Goal: Navigation & Orientation: Find specific page/section

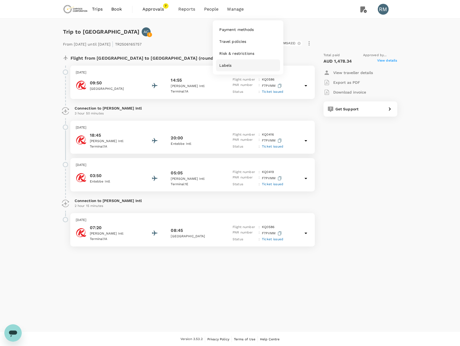
click at [230, 68] on span "Labels" at bounding box center [225, 65] width 12 height 5
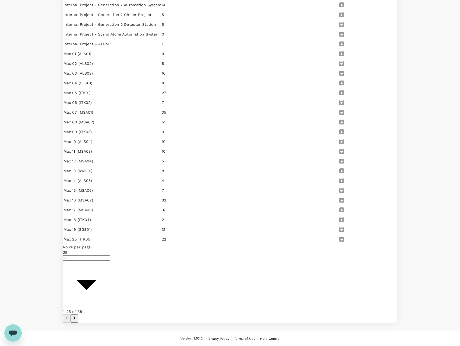
scroll to position [276, 0]
click at [78, 315] on icon "Go to next page" at bounding box center [74, 318] width 7 height 7
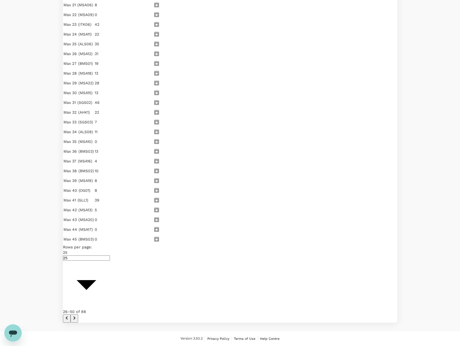
scroll to position [273, 0]
click at [78, 315] on icon "Go to next page" at bounding box center [74, 318] width 7 height 7
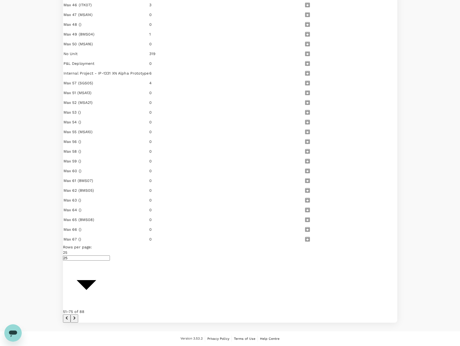
scroll to position [246, 0]
click at [78, 315] on icon "Go to next page" at bounding box center [74, 318] width 7 height 7
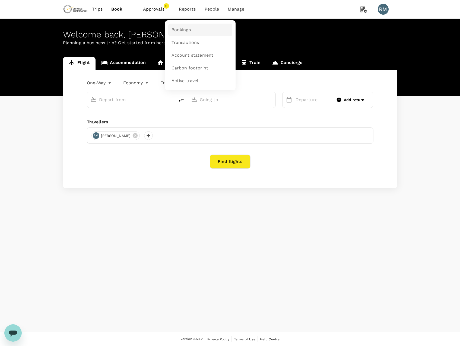
click at [189, 30] on span "Bookings" at bounding box center [180, 30] width 19 height 6
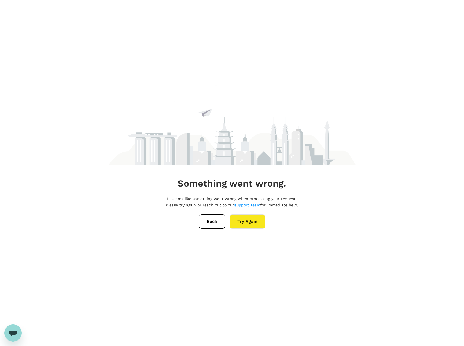
click at [210, 220] on button "Back" at bounding box center [212, 222] width 26 height 14
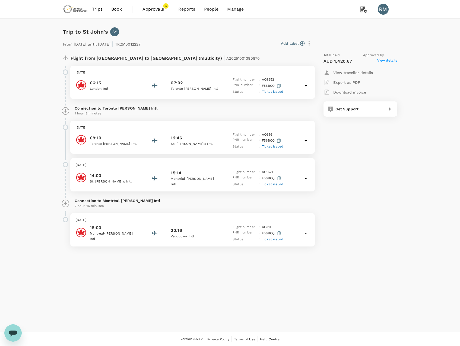
click at [305, 177] on icon at bounding box center [305, 178] width 7 height 7
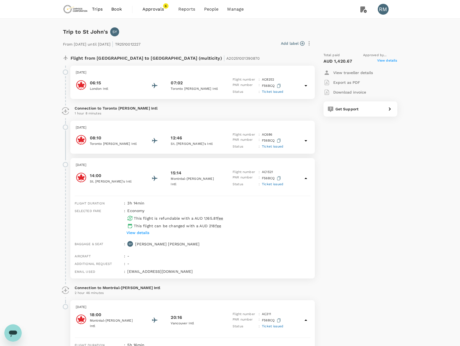
click at [305, 141] on icon at bounding box center [305, 141] width 7 height 7
